Goal: Task Accomplishment & Management: Complete application form

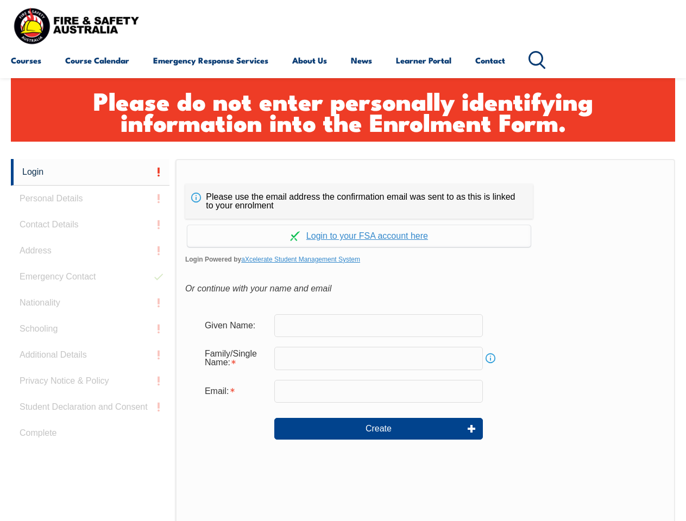
scroll to position [274, 0]
click at [342, 123] on h1 "Please do not enter personally identifying information into the Enrolment Form." at bounding box center [343, 111] width 644 height 42
click at [342, 340] on form "Given Name: Family/Single Name: Info Email: Create" at bounding box center [425, 384] width 480 height 163
click at [90, 172] on link "Login" at bounding box center [90, 172] width 158 height 27
click at [90, 199] on div "Login Personal Details Contact Details Address Emergency Contact Nationality Sc…" at bounding box center [93, 430] width 164 height 542
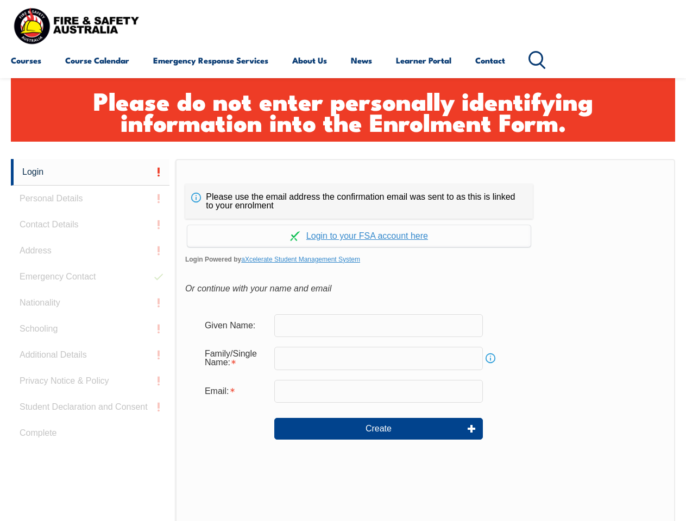
click at [90, 225] on div "Login Personal Details Contact Details Address Emergency Contact Nationality Sc…" at bounding box center [93, 430] width 164 height 542
click at [90, 251] on div "Login Personal Details Contact Details Address Emergency Contact Nationality Sc…" at bounding box center [93, 430] width 164 height 542
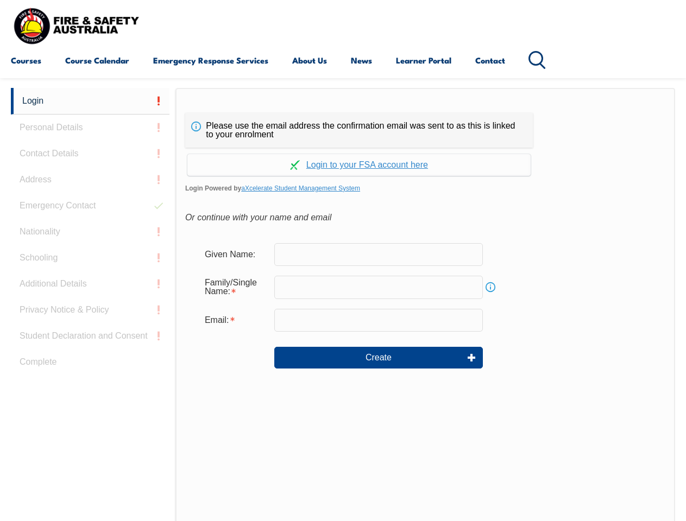
click at [90, 277] on div "Login Personal Details Contact Details Address Emergency Contact Nationality Sc…" at bounding box center [93, 359] width 164 height 542
click at [90, 303] on div "Login Personal Details Contact Details Address Emergency Contact Nationality Sc…" at bounding box center [93, 359] width 164 height 542
click at [90, 329] on div "Login Personal Details Contact Details Address Emergency Contact Nationality Sc…" at bounding box center [93, 359] width 164 height 542
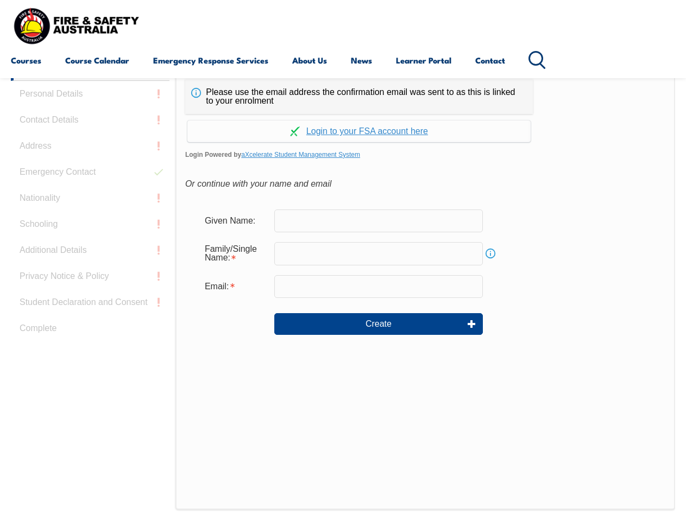
click at [90, 355] on div "Login Personal Details Contact Details Address Emergency Contact Nationality Sc…" at bounding box center [93, 325] width 164 height 542
